Goal: Find specific page/section: Find specific page/section

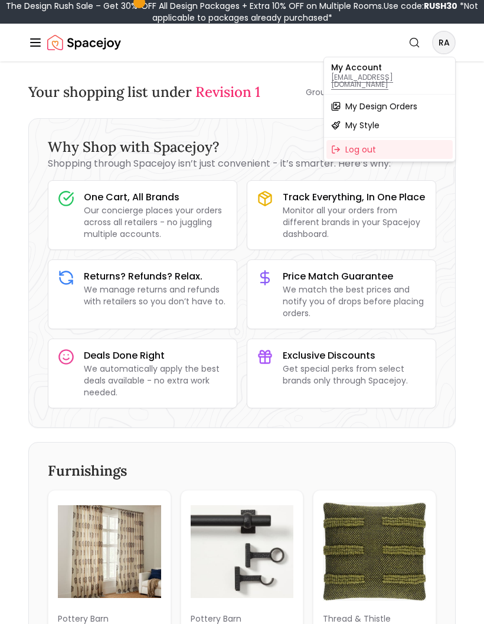
click at [370, 74] on p "[EMAIL_ADDRESS][DOMAIN_NAME]" at bounding box center [389, 81] width 117 height 14
click at [356, 64] on p "My Account" at bounding box center [389, 67] width 117 height 8
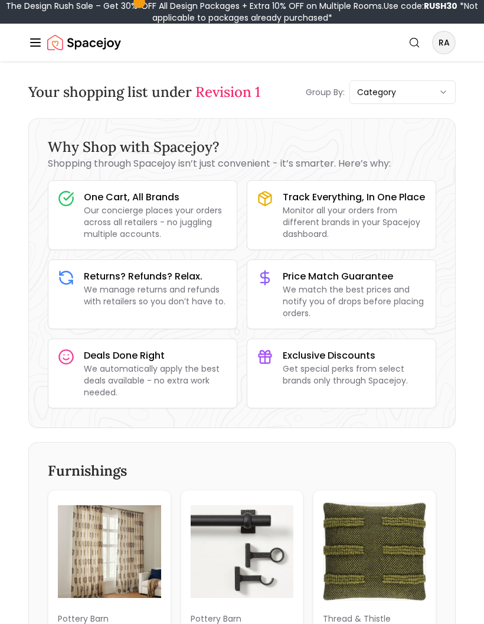
click at [56, 49] on img "Spacejoy" at bounding box center [84, 43] width 74 height 24
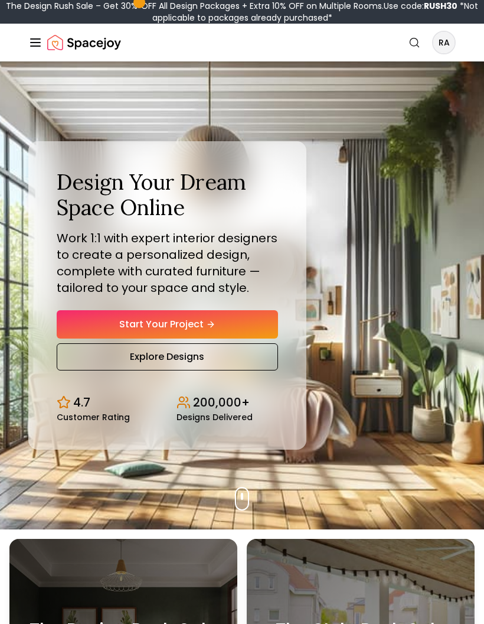
click at [93, 46] on img "Spacejoy" at bounding box center [84, 43] width 74 height 24
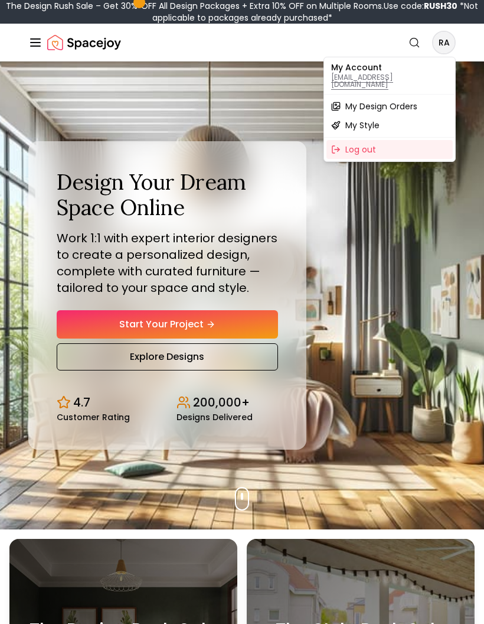
click at [394, 105] on div "My Design Orders" at bounding box center [390, 106] width 126 height 19
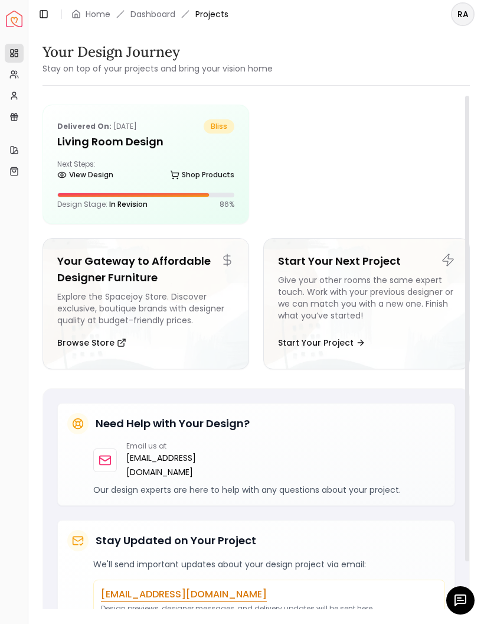
click at [142, 147] on h5 "Living Room design" at bounding box center [145, 141] width 177 height 17
